Goal: Book appointment/travel/reservation

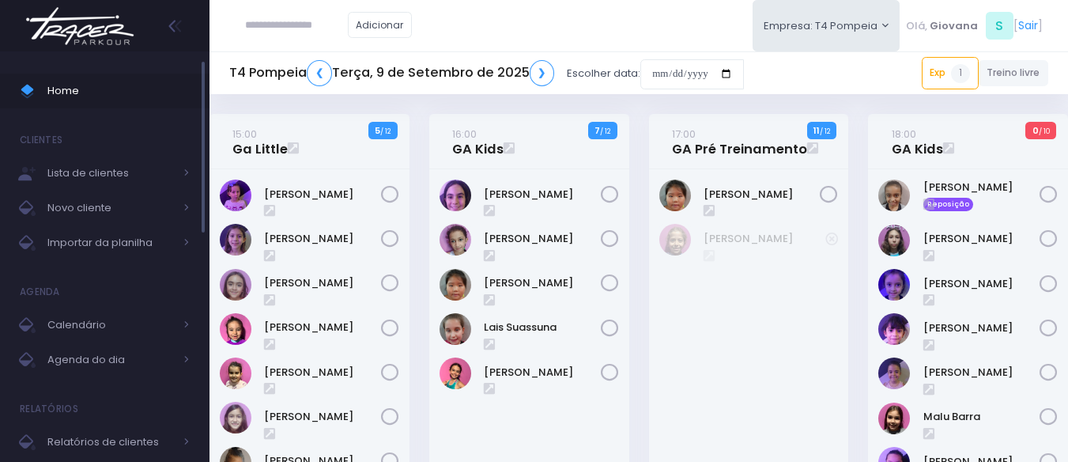
click at [108, 93] on span "Home" at bounding box center [118, 91] width 142 height 21
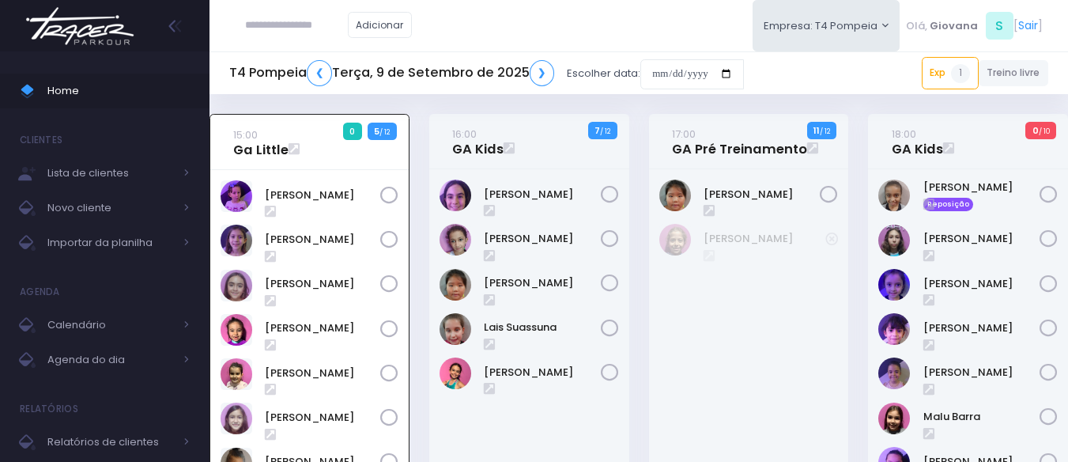
click at [418, 246] on div "15:00 Ga Little 0 5 / 12" at bounding box center [310, 384] width 220 height 541
click at [43, 92] on span at bounding box center [34, 91] width 28 height 21
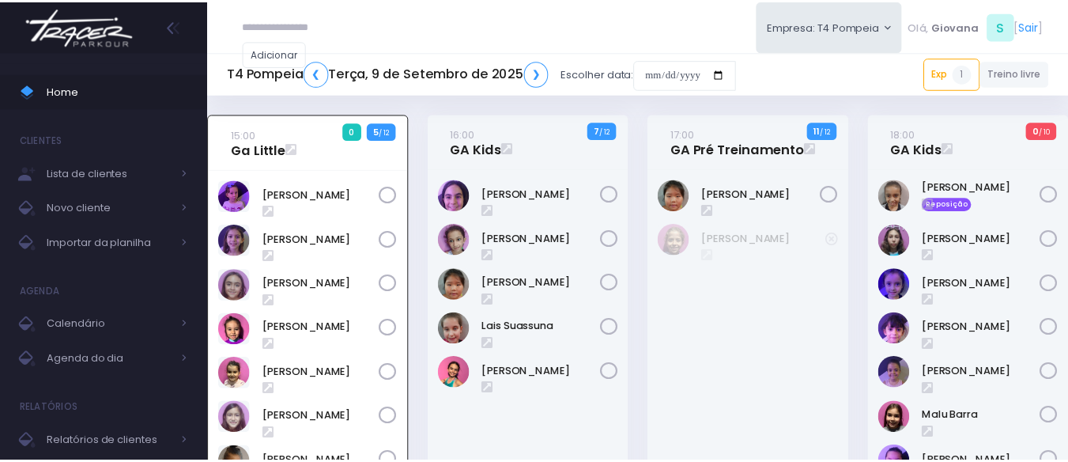
scroll to position [114, 0]
